Goal: Task Accomplishment & Management: Manage account settings

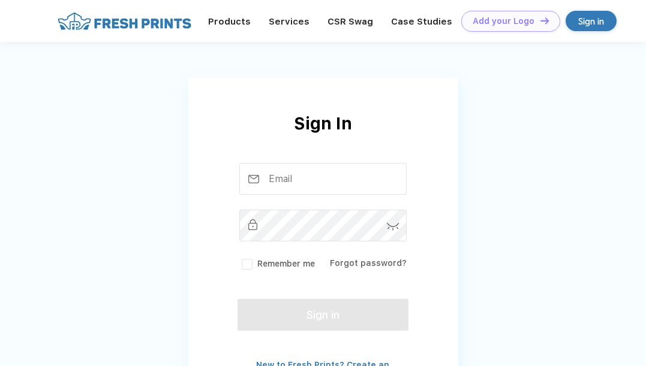
click at [589, 16] on div "Sign in" at bounding box center [591, 21] width 26 height 14
click at [336, 185] on input "text" at bounding box center [322, 179] width 167 height 32
type input "l"
type input "[EMAIL_ADDRESS][DOMAIN_NAME]"
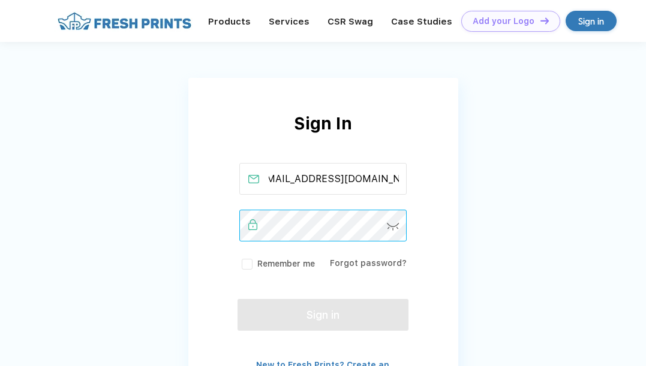
scroll to position [0, 0]
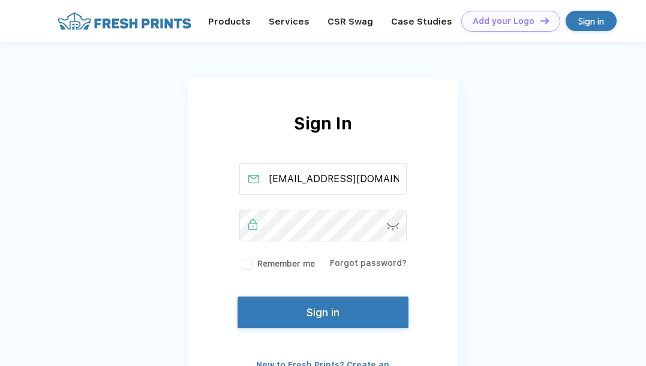
click at [341, 318] on button "Sign in" at bounding box center [322, 313] width 170 height 32
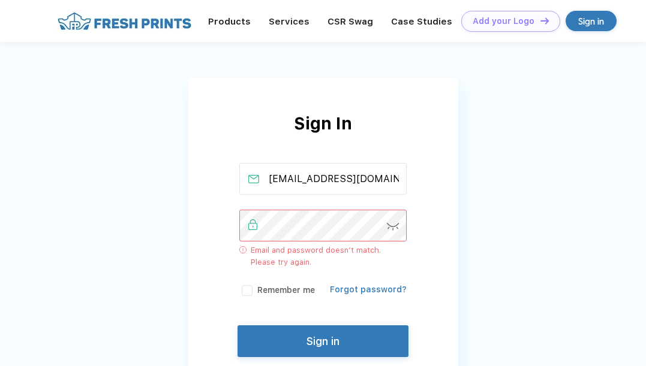
click at [345, 293] on link "Forgot password?" at bounding box center [368, 290] width 77 height 10
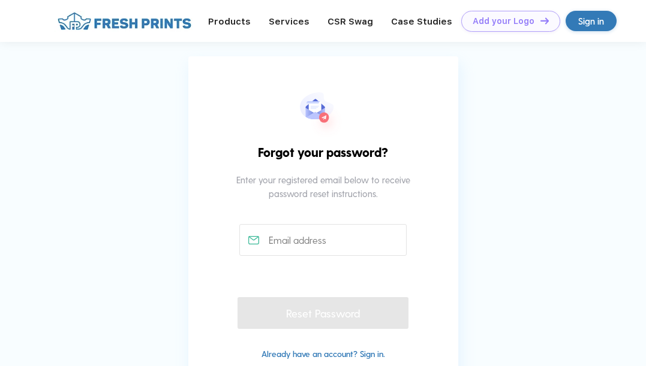
scroll to position [34, 0]
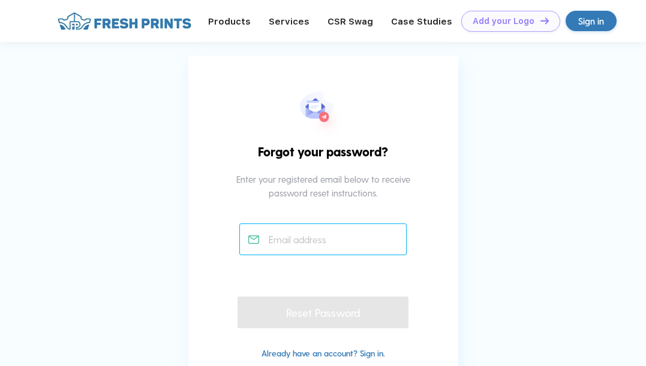
click at [326, 239] on input "text" at bounding box center [322, 240] width 167 height 32
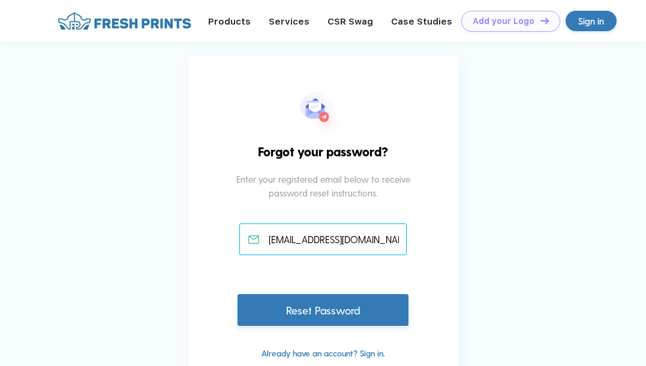
type input "[EMAIL_ADDRESS][DOMAIN_NAME]"
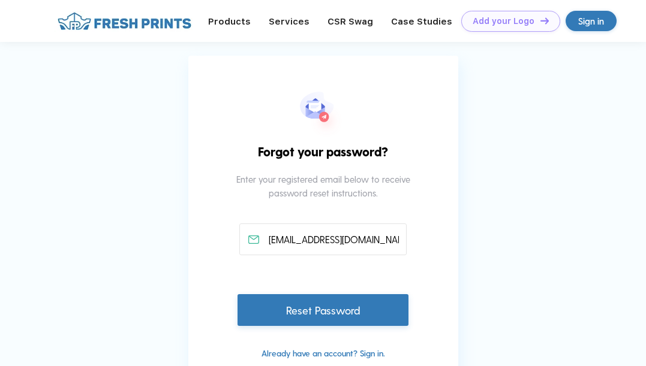
click at [321, 304] on div "Reset Password" at bounding box center [322, 310] width 170 height 32
